Goal: Transaction & Acquisition: Purchase product/service

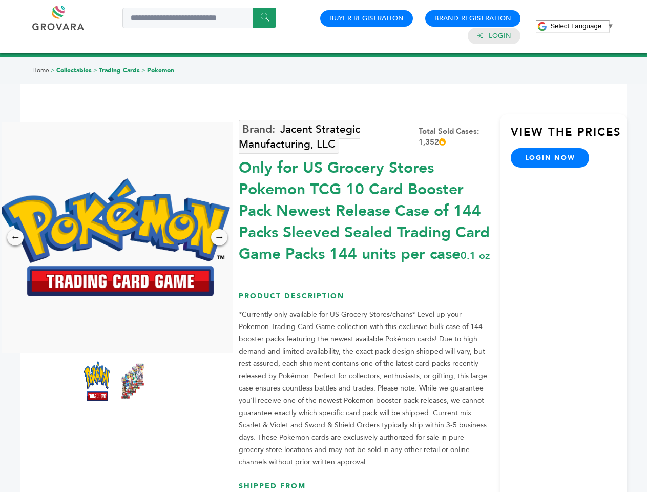
click at [582, 26] on span "Select Language" at bounding box center [576, 26] width 51 height 8
click at [115, 237] on img at bounding box center [114, 237] width 231 height 118
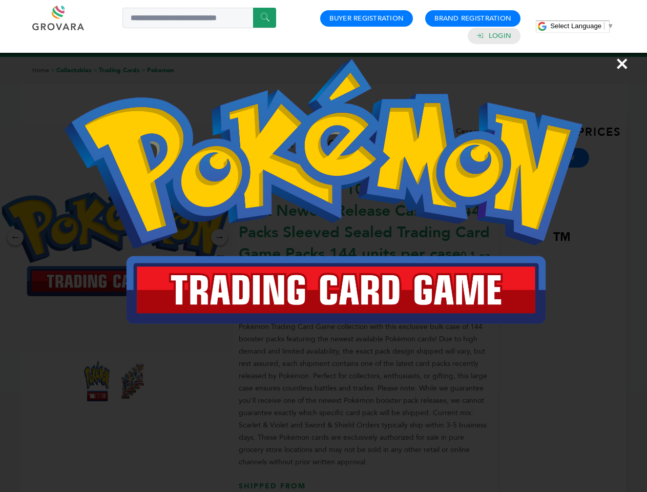
click at [15, 237] on div "×" at bounding box center [323, 246] width 647 height 492
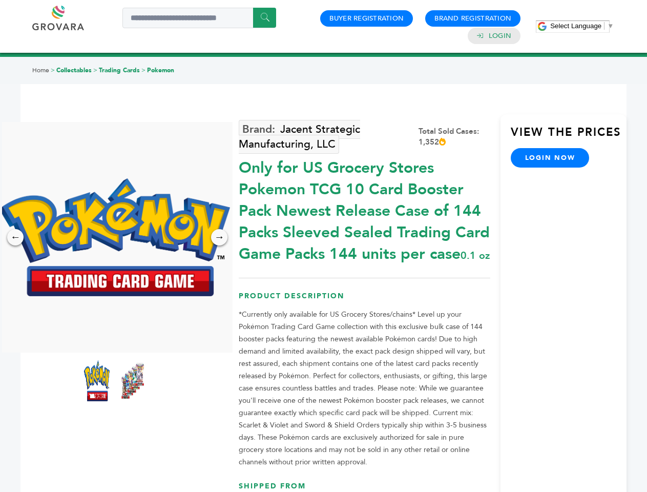
click at [219, 237] on div "→" at bounding box center [219, 237] width 16 height 16
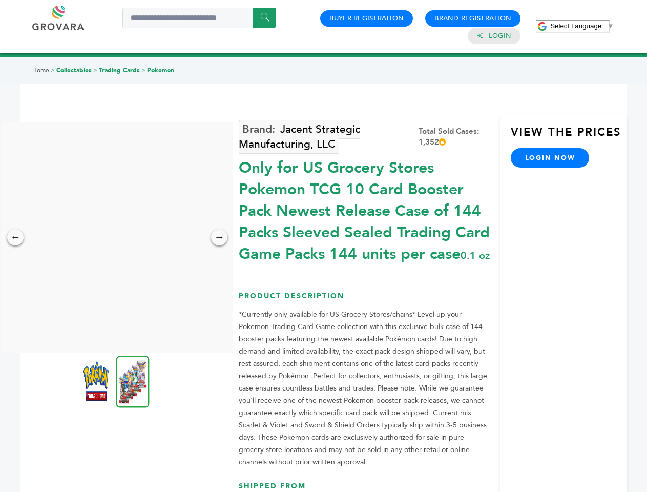
click at [97, 381] on img at bounding box center [96, 380] width 26 height 41
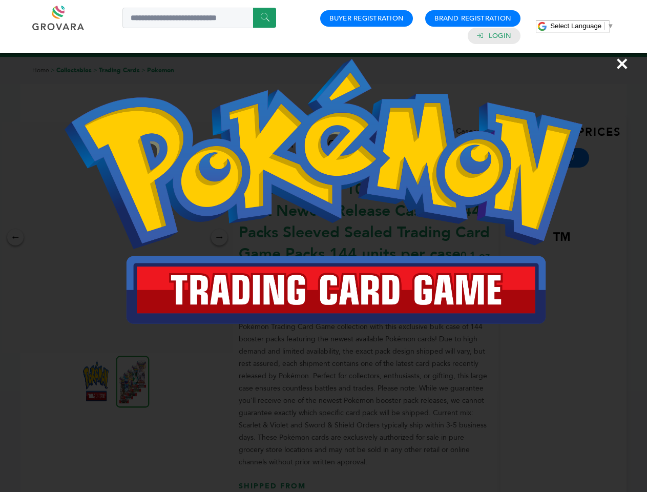
click at [133, 381] on div "×" at bounding box center [323, 246] width 647 height 492
